Goal: Information Seeking & Learning: Learn about a topic

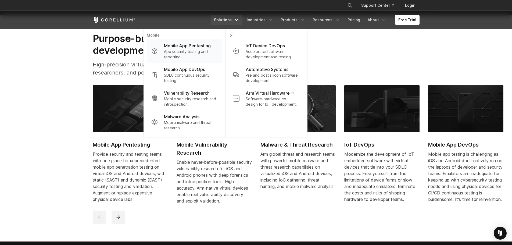
click at [178, 49] on p "App security testing and reporting." at bounding box center [190, 54] width 53 height 11
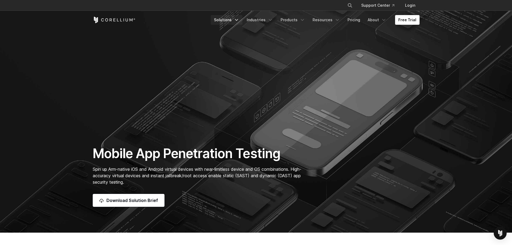
click at [234, 21] on link "Solutions" at bounding box center [227, 20] width 32 height 10
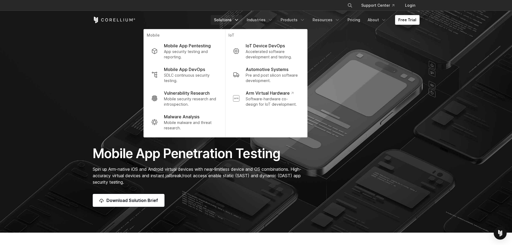
click at [367, 49] on section "Mobile App Penetration Testing Spin up Arm-native iOS and Android virtual devic…" at bounding box center [256, 116] width 512 height 232
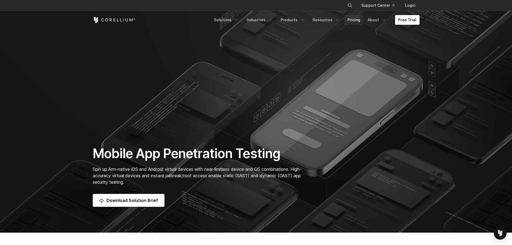
click at [355, 20] on link "Pricing" at bounding box center [353, 20] width 19 height 10
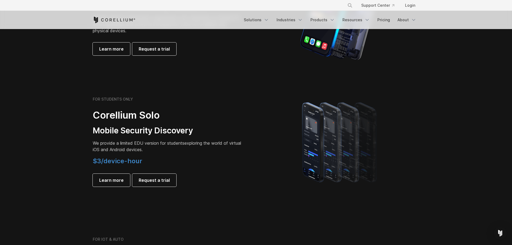
scroll to position [322, 0]
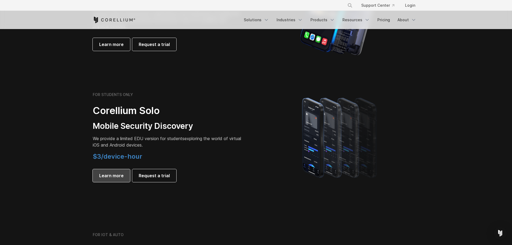
click at [112, 180] on link "Learn more" at bounding box center [111, 175] width 37 height 13
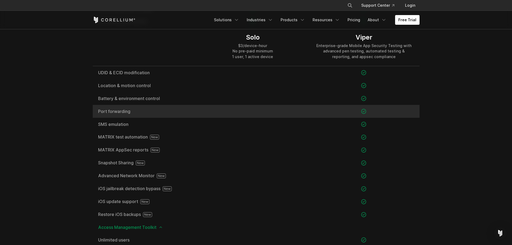
scroll to position [564, 0]
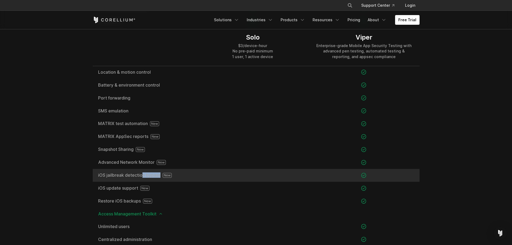
drag, startPoint x: 138, startPoint y: 173, endPoint x: 169, endPoint y: 173, distance: 31.7
click at [169, 173] on span "iOS jailbreak detection bypass" at bounding box center [145, 175] width 94 height 5
drag, startPoint x: 104, startPoint y: 176, endPoint x: 171, endPoint y: 175, distance: 67.7
click at [171, 175] on span "iOS jailbreak detection bypass" at bounding box center [145, 175] width 94 height 5
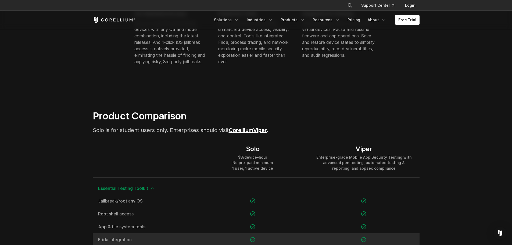
scroll to position [322, 0]
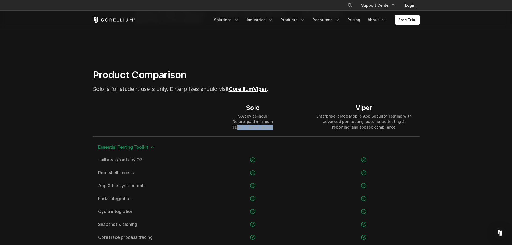
drag, startPoint x: 237, startPoint y: 129, endPoint x: 284, endPoint y: 127, distance: 47.3
click at [284, 127] on div "Solo $3/device-hour No pre-paid minimum 1 user, 1 active device" at bounding box center [252, 116] width 111 height 39
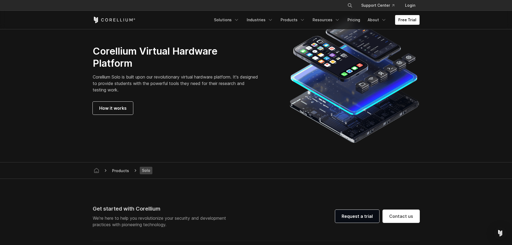
scroll to position [1115, 0]
